Goal: Task Accomplishment & Management: Use online tool/utility

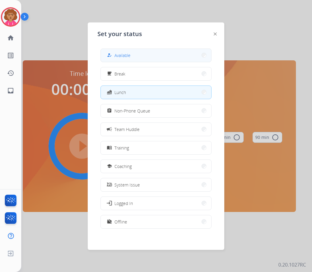
click at [138, 56] on button "how_to_reg Available" at bounding box center [156, 55] width 111 height 13
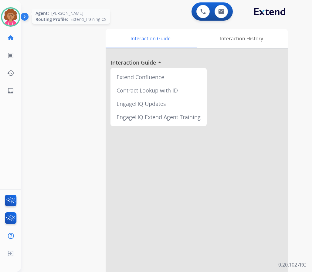
click at [15, 15] on img at bounding box center [10, 17] width 17 height 17
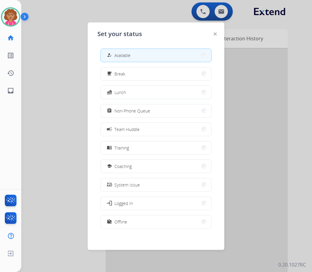
click at [151, 146] on button "menu_book Training" at bounding box center [156, 147] width 111 height 13
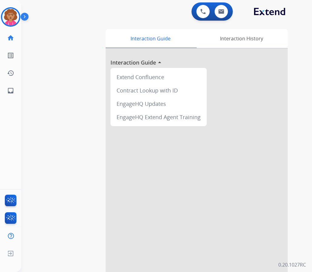
click at [301, 36] on div "0 Voice Interactions 0 Email Interactions swap_horiz Break voice bridge close_f…" at bounding box center [166, 136] width 291 height 272
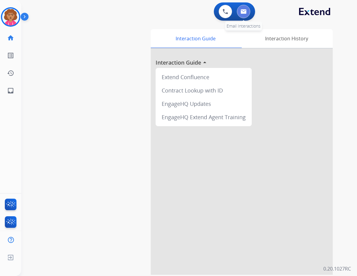
click at [249, 12] on button at bounding box center [243, 11] width 13 height 13
